Goal: Book appointment/travel/reservation

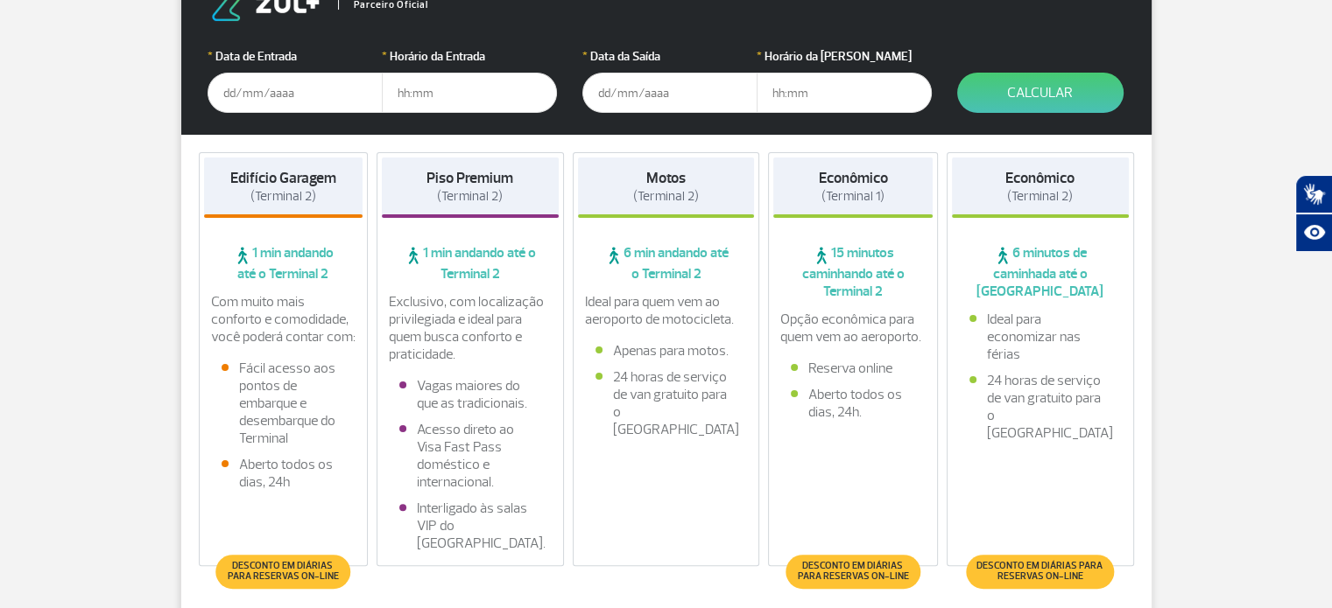
scroll to position [350, 0]
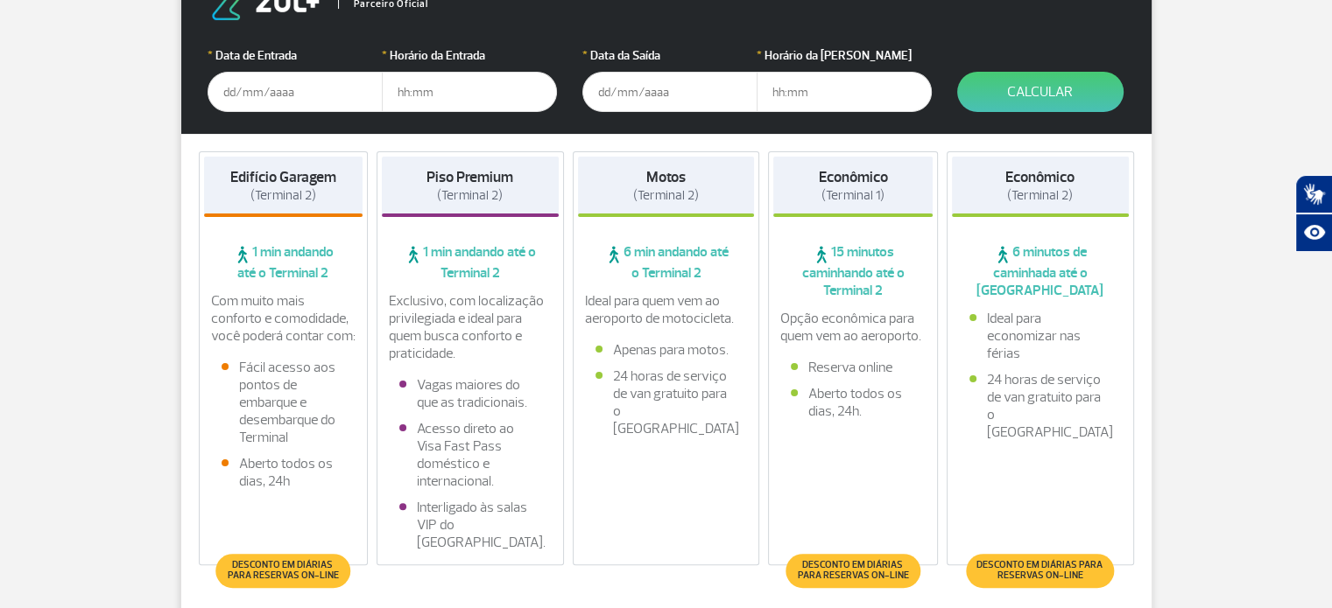
click at [271, 101] on input "text" at bounding box center [294, 92] width 175 height 40
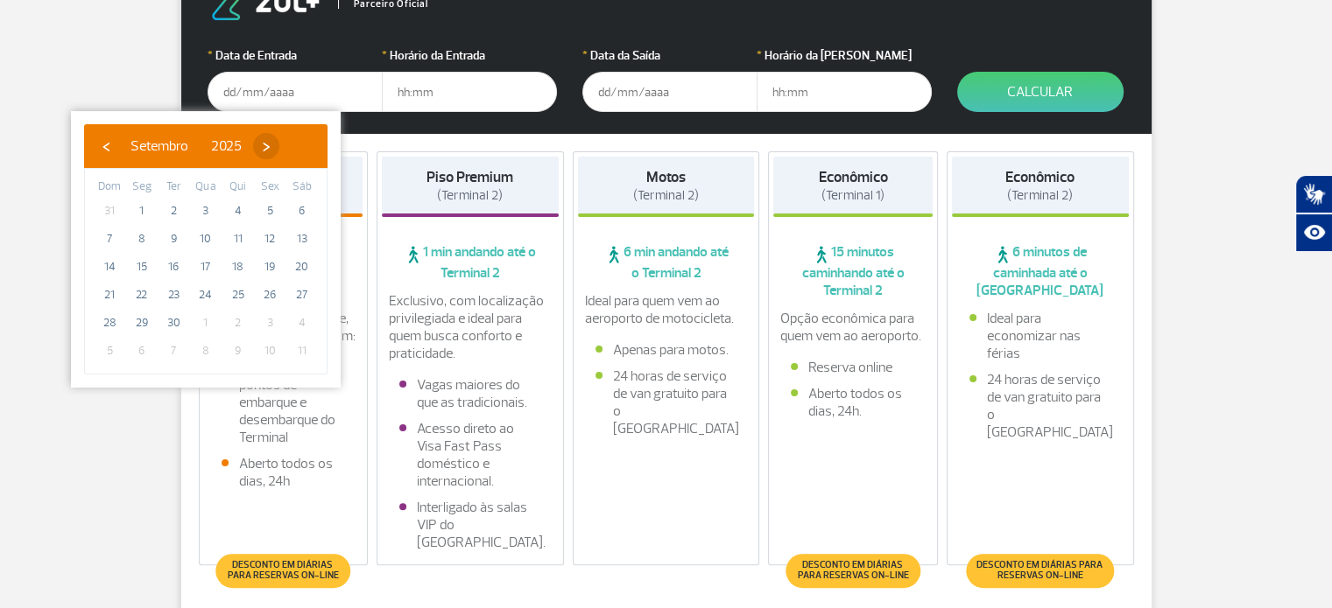
click at [279, 154] on span "›" at bounding box center [266, 146] width 26 height 26
click at [269, 154] on span "›" at bounding box center [255, 146] width 26 height 26
click at [169, 272] on span "11" at bounding box center [173, 267] width 28 height 28
type input "[DATE]"
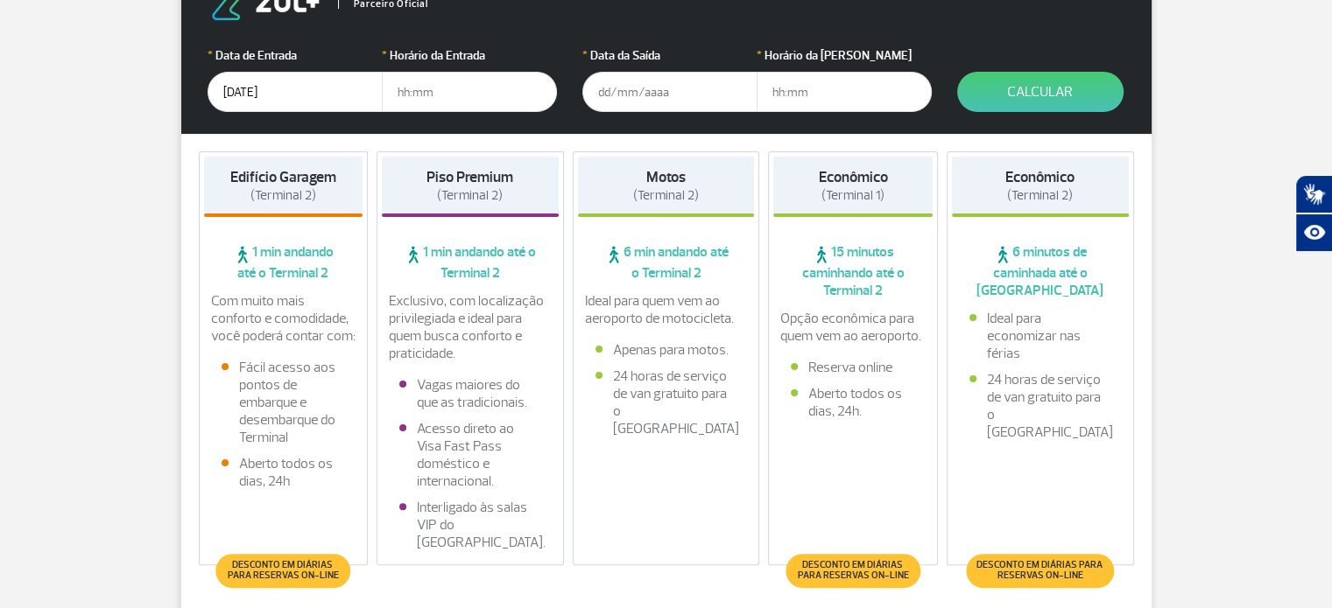
click at [509, 84] on input "text" at bounding box center [469, 92] width 175 height 40
type input "1"
click at [448, 99] on input "text" at bounding box center [469, 92] width 175 height 40
click at [474, 94] on input "text" at bounding box center [469, 92] width 175 height 40
click at [476, 94] on input "text" at bounding box center [469, 92] width 175 height 40
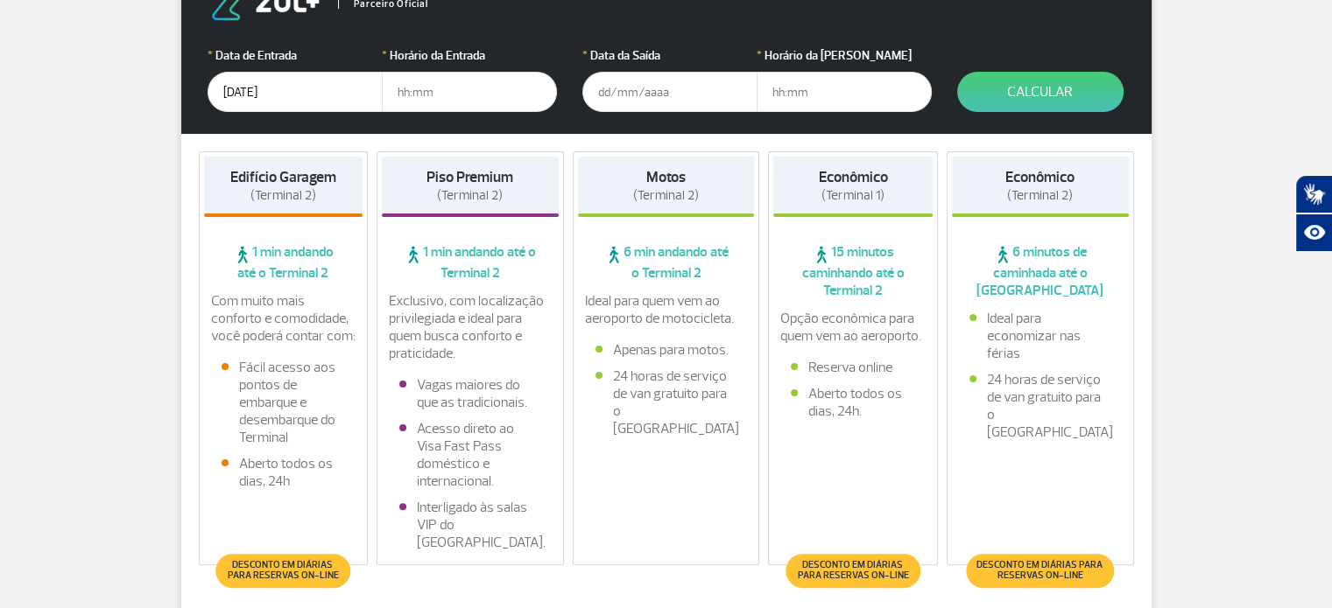
click at [476, 94] on input "text" at bounding box center [469, 92] width 175 height 40
type input "12:00"
click at [622, 101] on input "text" at bounding box center [669, 92] width 175 height 40
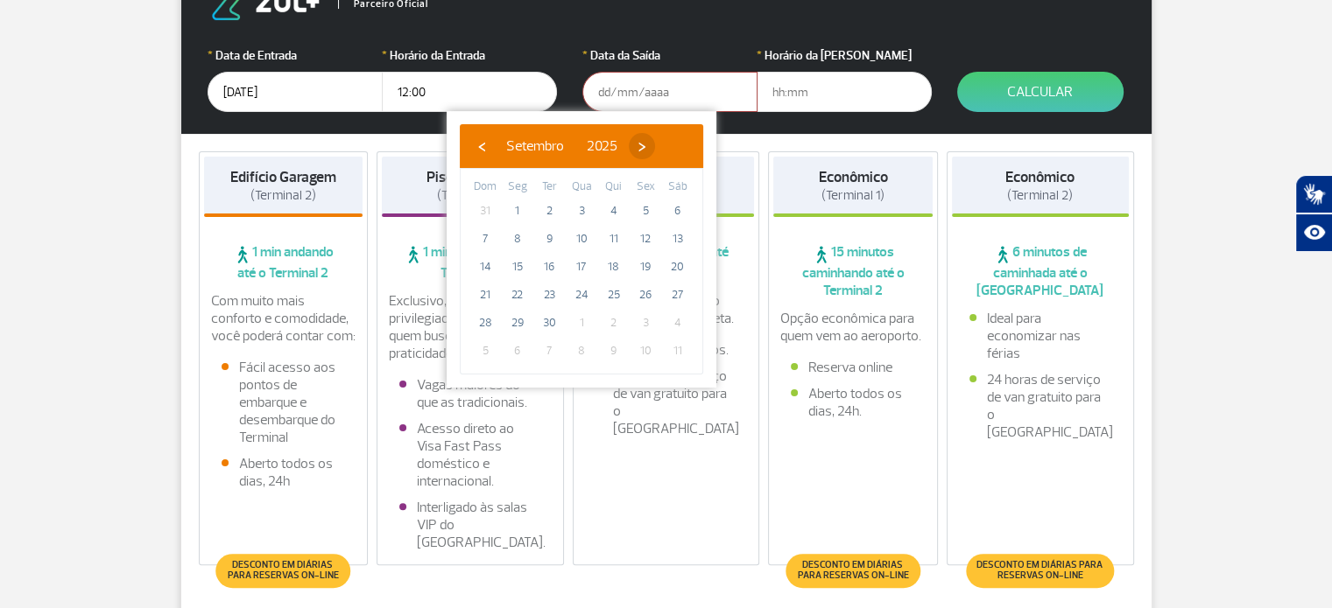
click at [655, 144] on span "›" at bounding box center [642, 146] width 26 height 26
click at [644, 144] on span "›" at bounding box center [631, 146] width 26 height 26
click at [553, 300] on span "18" at bounding box center [549, 295] width 28 height 28
type input "[DATE]"
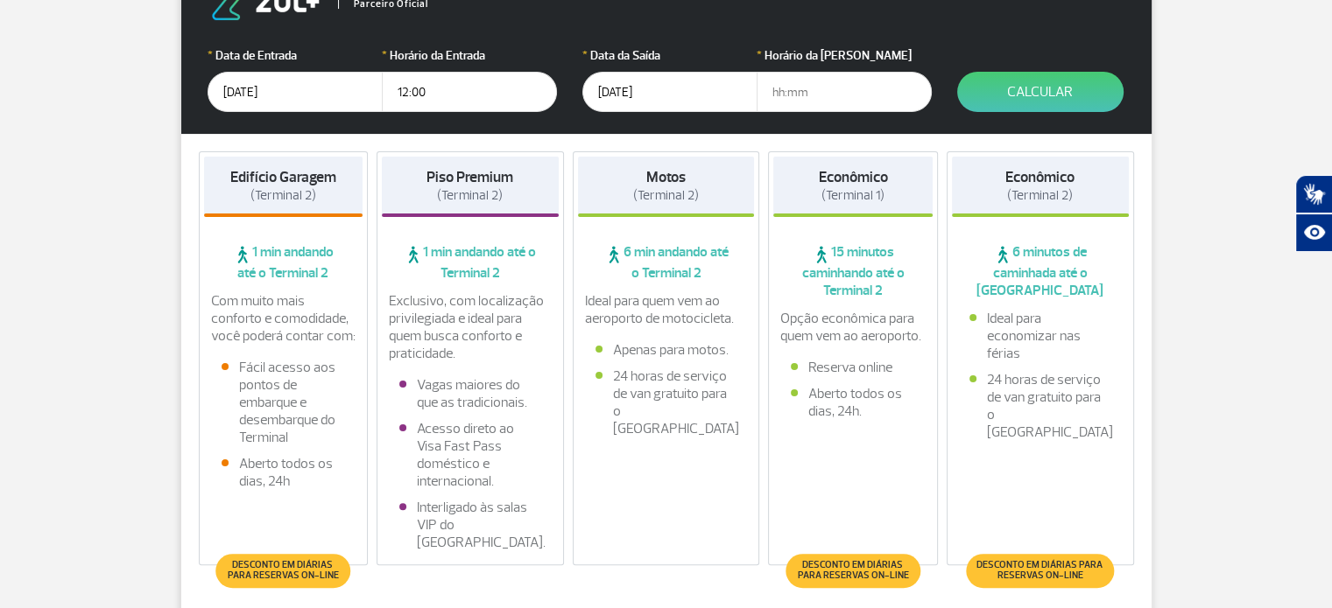
click at [812, 90] on input "text" at bounding box center [843, 92] width 175 height 40
type input "17:00"
click at [1028, 93] on button "Calcular" at bounding box center [1040, 92] width 166 height 40
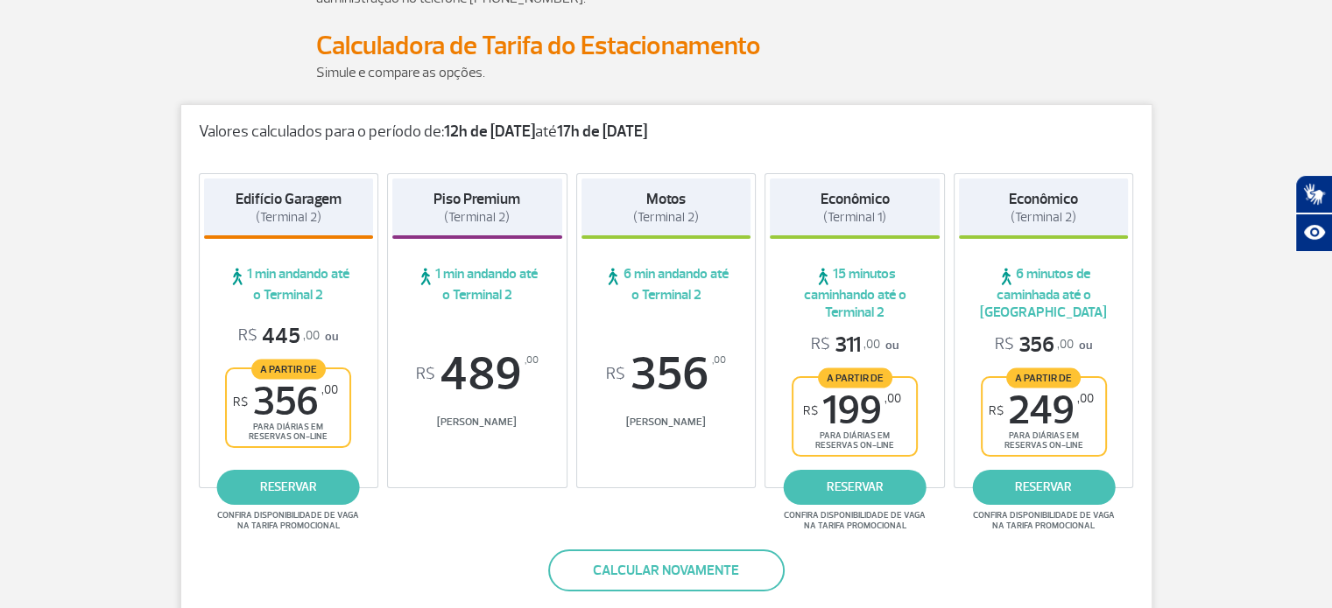
scroll to position [181, 0]
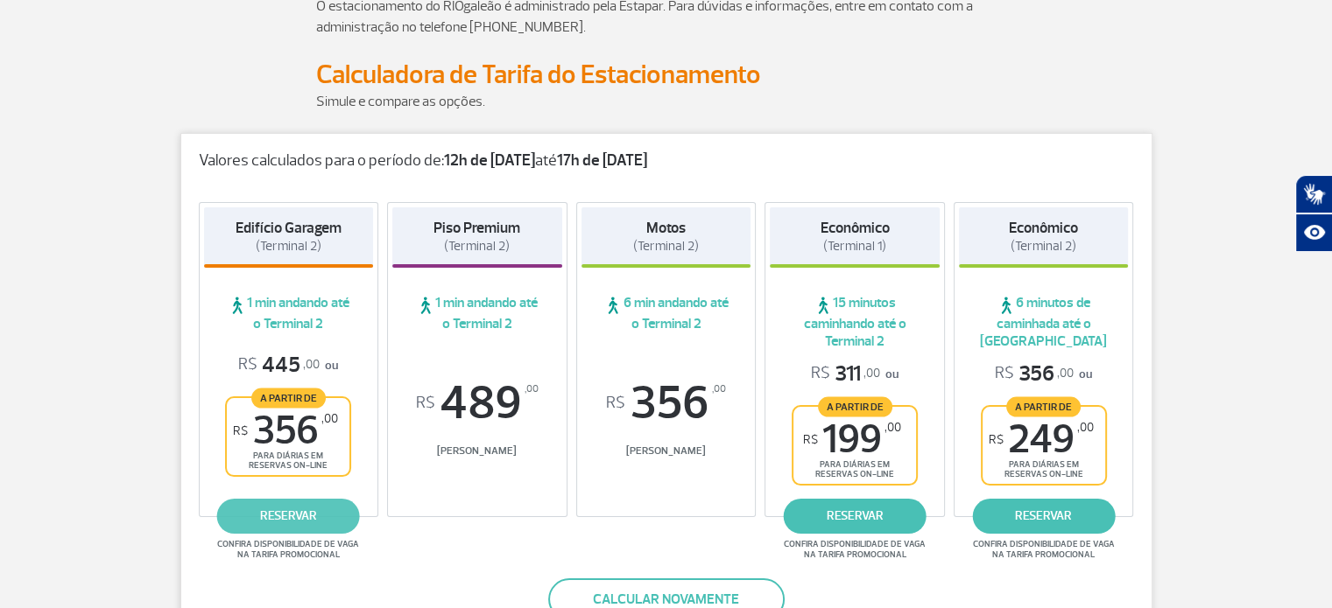
click at [307, 524] on link "reservar" at bounding box center [288, 516] width 143 height 35
